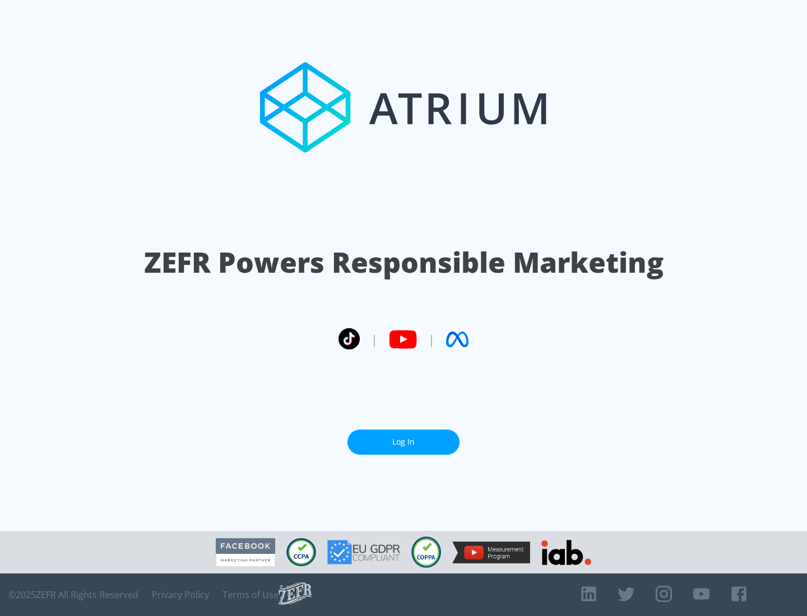
click at [403, 442] on link "Log In" at bounding box center [403, 442] width 112 height 25
